Goal: Communication & Community: Connect with others

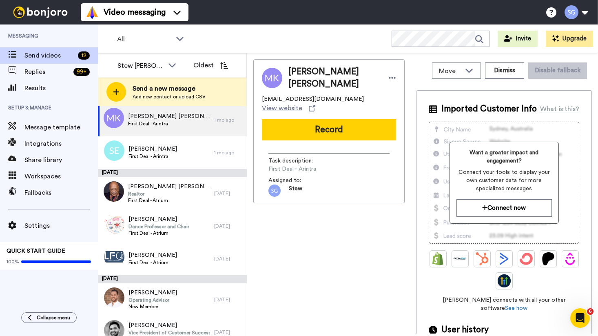
scroll to position [11, 0]
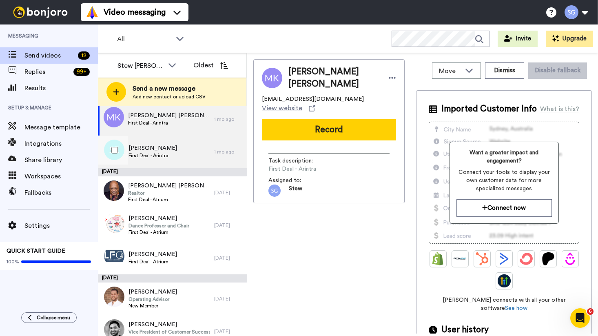
click at [150, 146] on span "Sophie Elizabeth Taylor" at bounding box center [152, 148] width 49 height 8
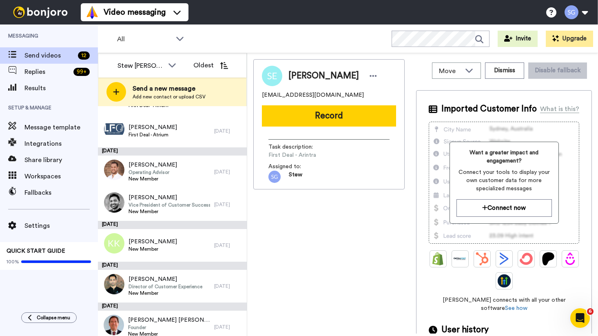
scroll to position [219, 0]
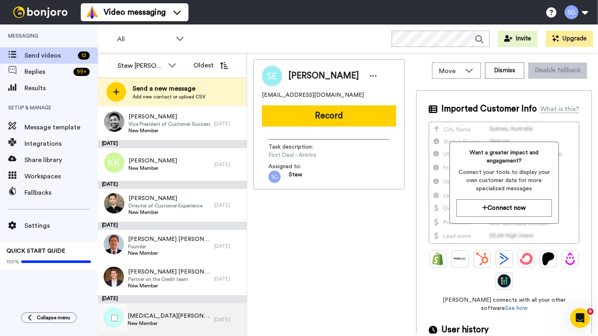
click at [153, 320] on span "New Member" at bounding box center [169, 323] width 82 height 7
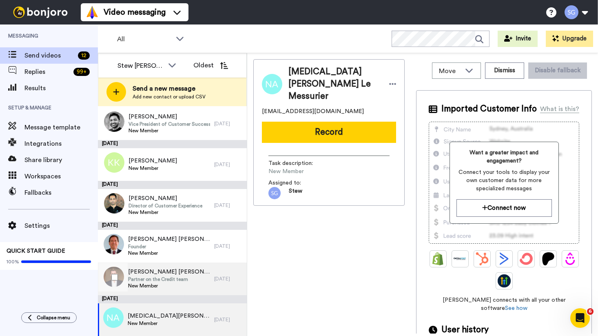
click at [156, 280] on span "Partner on the Credit team" at bounding box center [169, 279] width 82 height 7
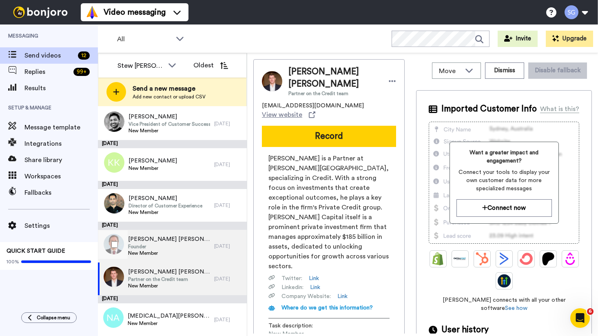
click at [170, 239] on span "[PERSON_NAME] [PERSON_NAME]" at bounding box center [169, 239] width 82 height 8
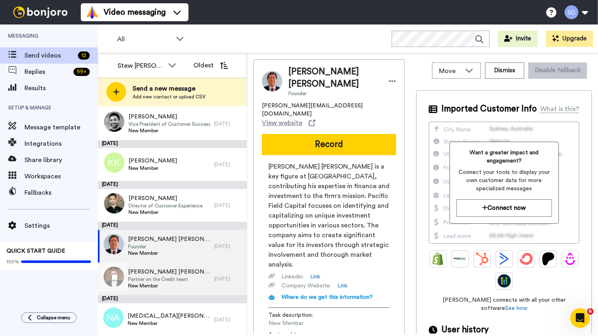
click at [160, 274] on span "[PERSON_NAME] [PERSON_NAME]" at bounding box center [169, 272] width 82 height 8
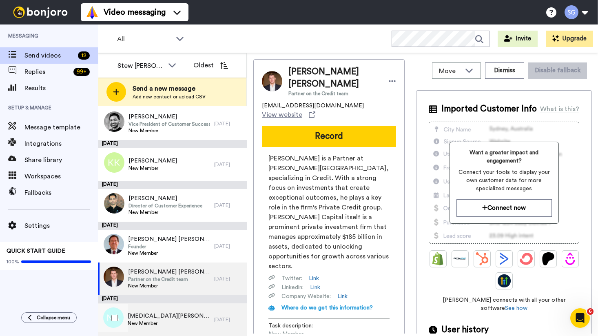
click at [167, 311] on div "Nikita Alice Le Messurier New Member" at bounding box center [156, 319] width 116 height 33
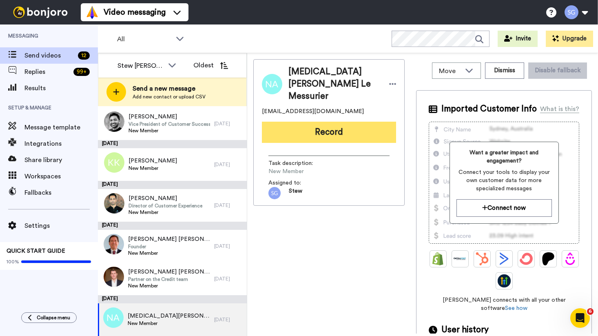
click at [318, 122] on button "Record" at bounding box center [329, 132] width 134 height 21
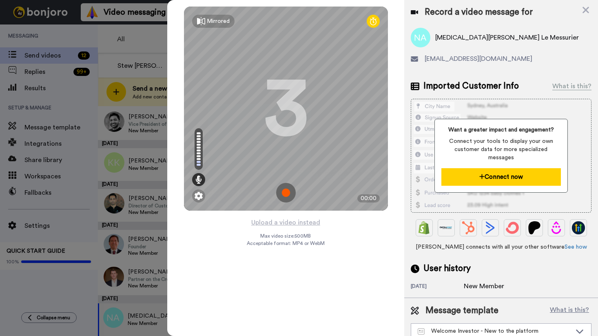
click at [523, 170] on button "Connect now" at bounding box center [500, 177] width 119 height 18
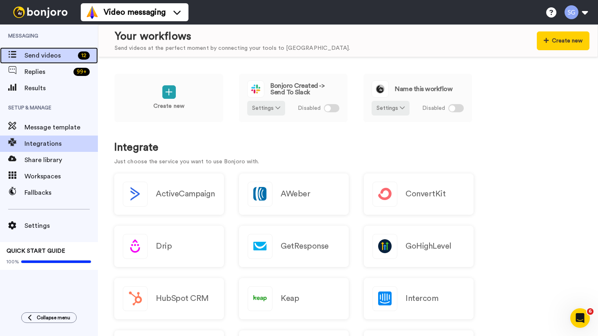
click at [57, 56] on span "Send videos" at bounding box center [49, 56] width 50 height 10
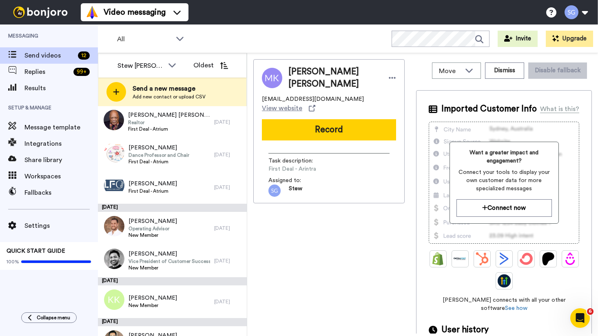
scroll to position [219, 0]
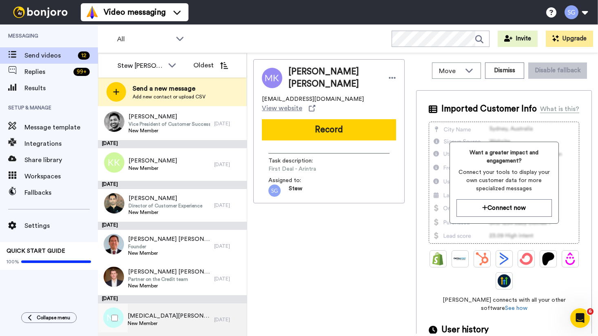
click at [173, 313] on span "[MEDICAL_DATA][PERSON_NAME] Le Messurier" at bounding box center [169, 316] width 82 height 8
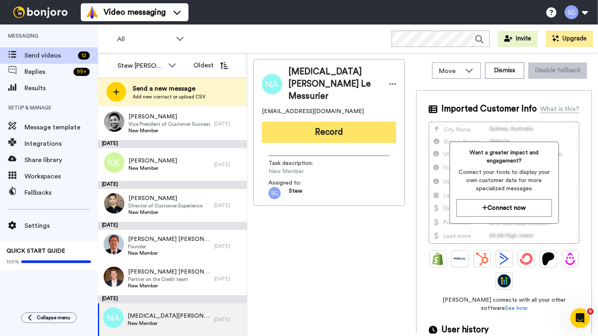
click at [335, 122] on button "Record" at bounding box center [329, 132] width 134 height 21
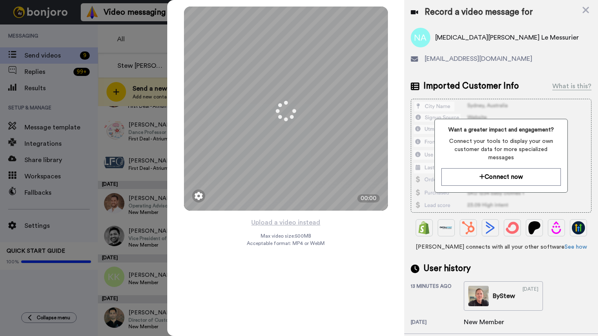
scroll to position [105, 0]
